Goal: Find specific page/section: Find specific page/section

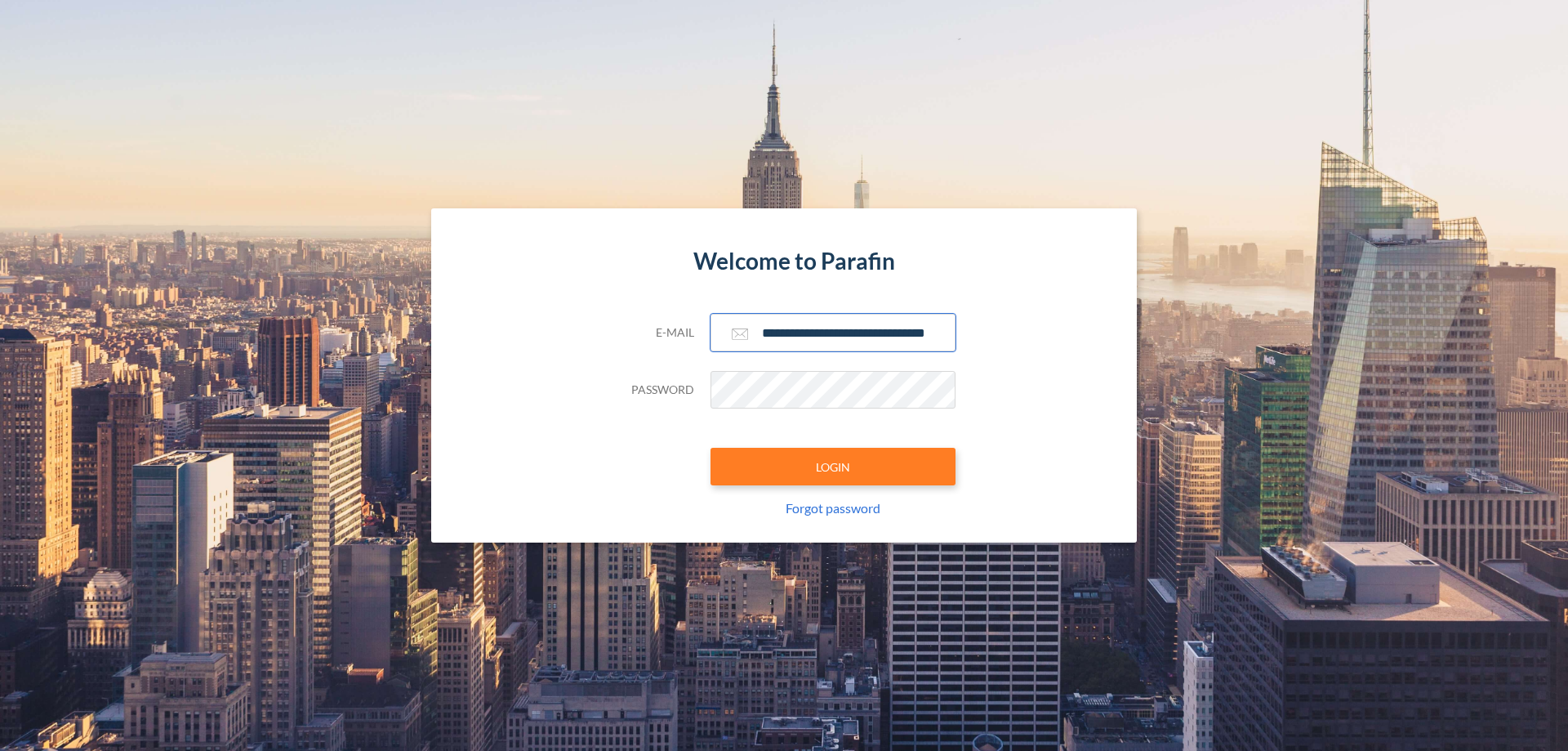
type input "**********"
click at [833, 466] on button "LOGIN" at bounding box center [833, 466] width 245 height 38
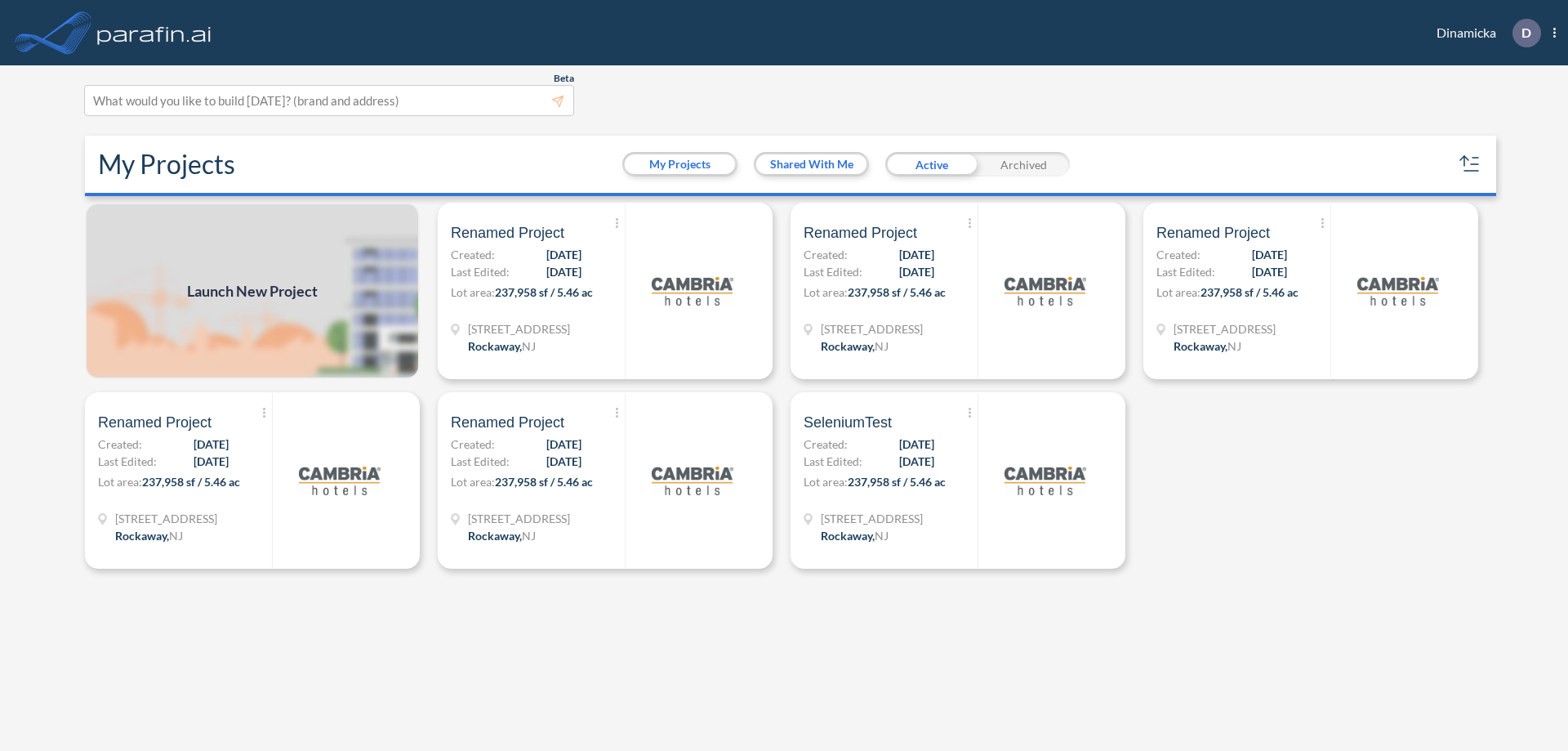
scroll to position [4, 0]
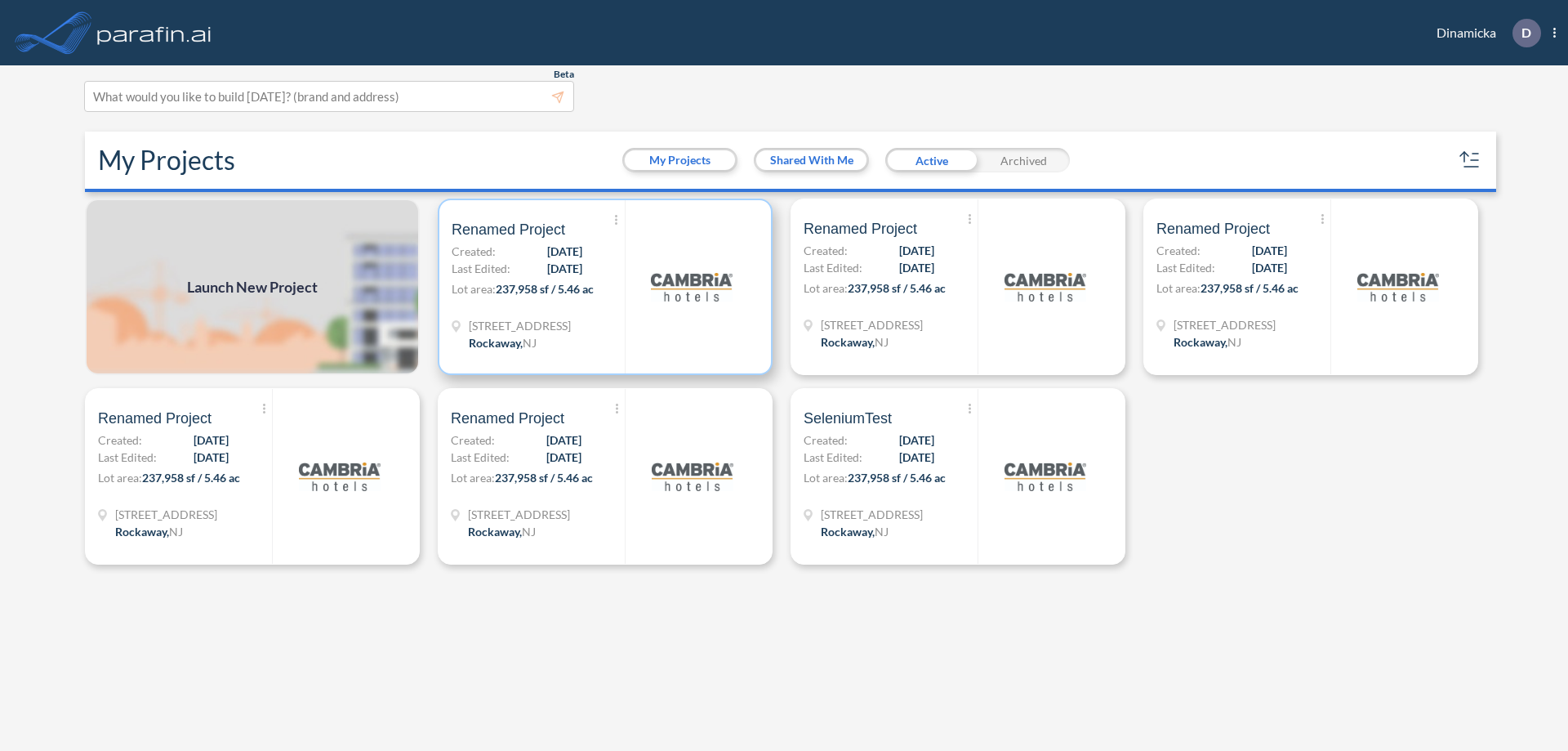
click at [605, 287] on p "Lot area: 237,958 sf / 5.46 ac" at bounding box center [538, 292] width 173 height 24
